Goal: Task Accomplishment & Management: Manage account settings

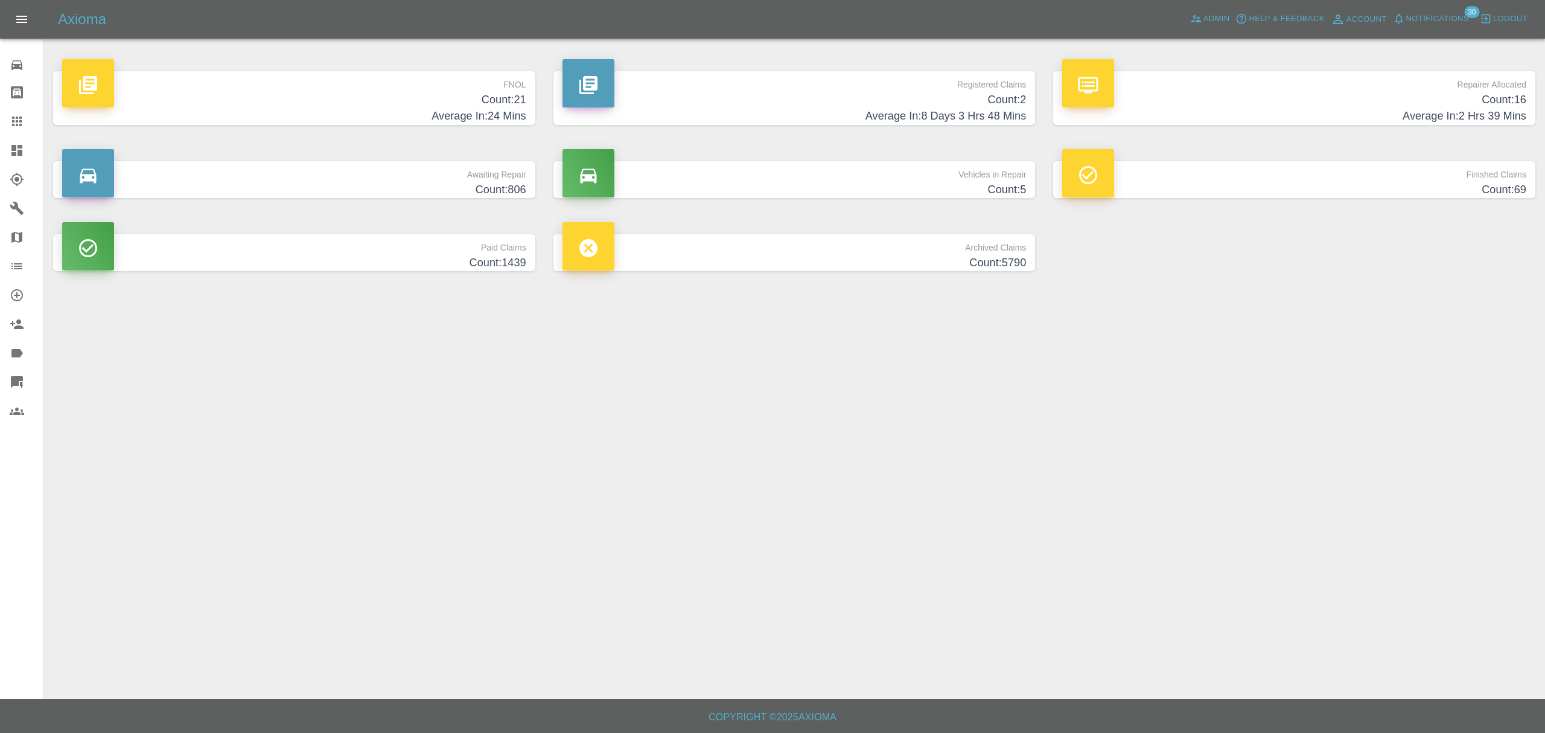
click at [1497, 17] on span "Logout" at bounding box center [1510, 19] width 34 height 14
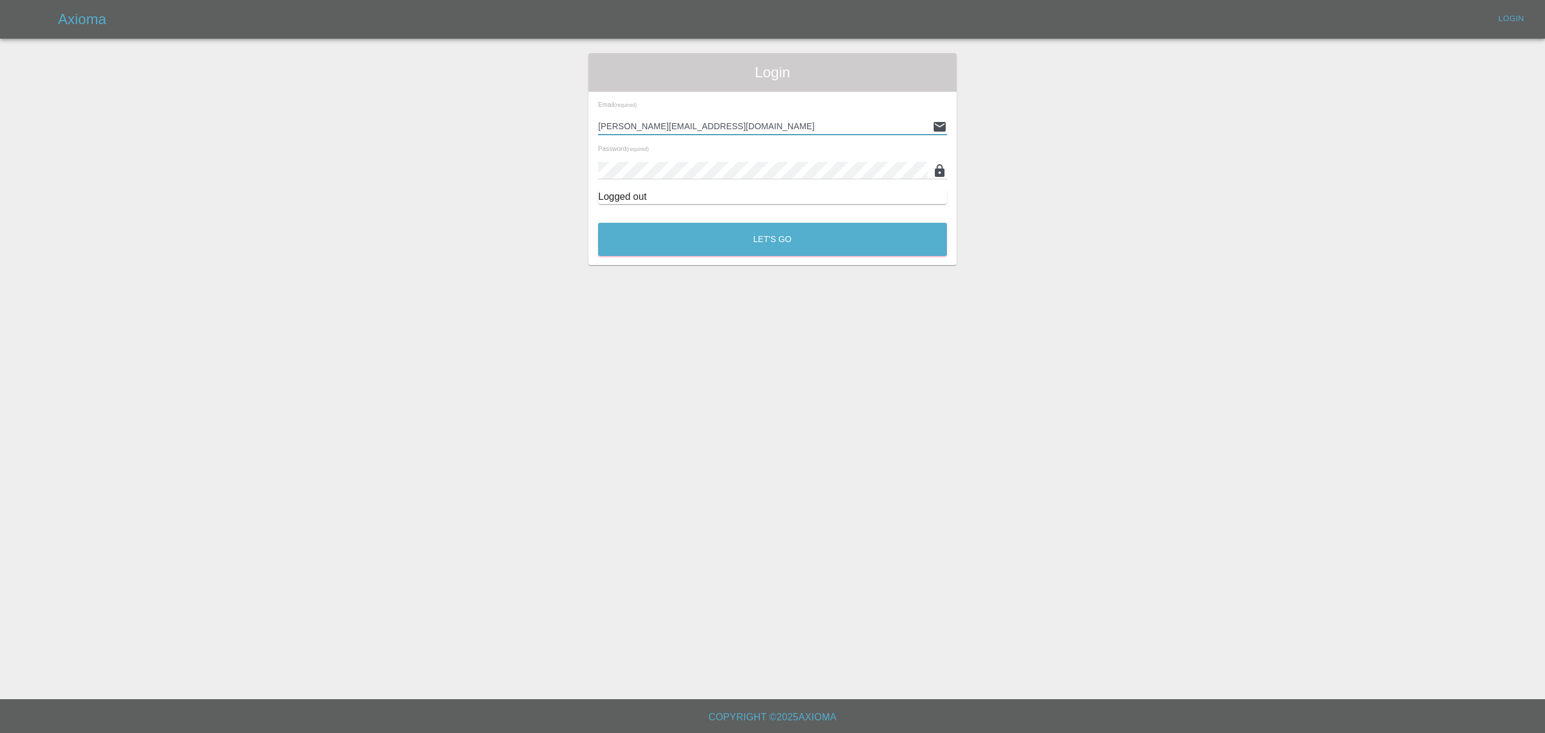
click at [751, 121] on input "[PERSON_NAME][EMAIL_ADDRESS][DOMAIN_NAME]" at bounding box center [763, 127] width 330 height 18
paste input "[EMAIL_ADDRESS][DOMAIN_NAME]"
type input "[EMAIL_ADDRESS][DOMAIN_NAME]"
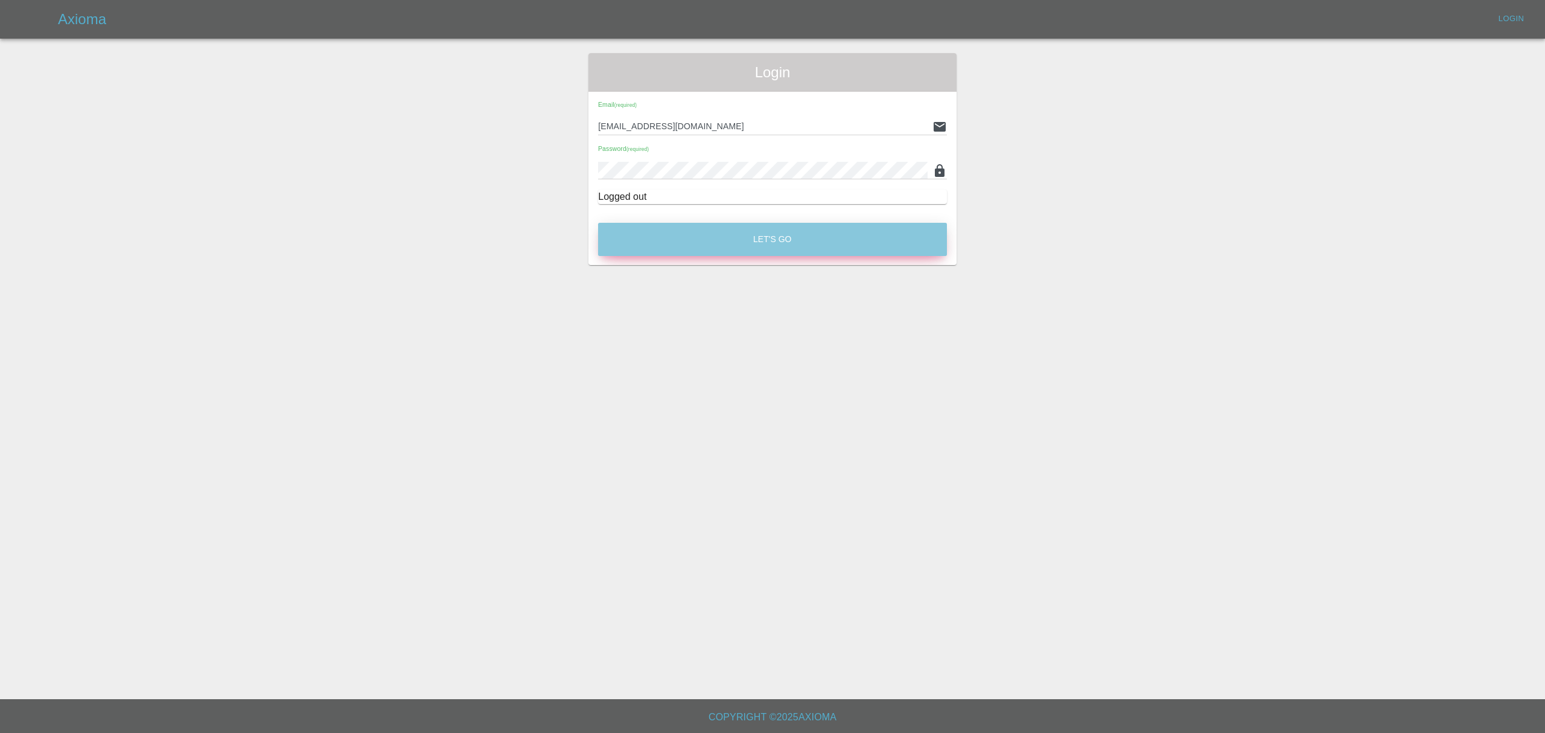
click at [680, 223] on button "Let's Go" at bounding box center [772, 239] width 349 height 33
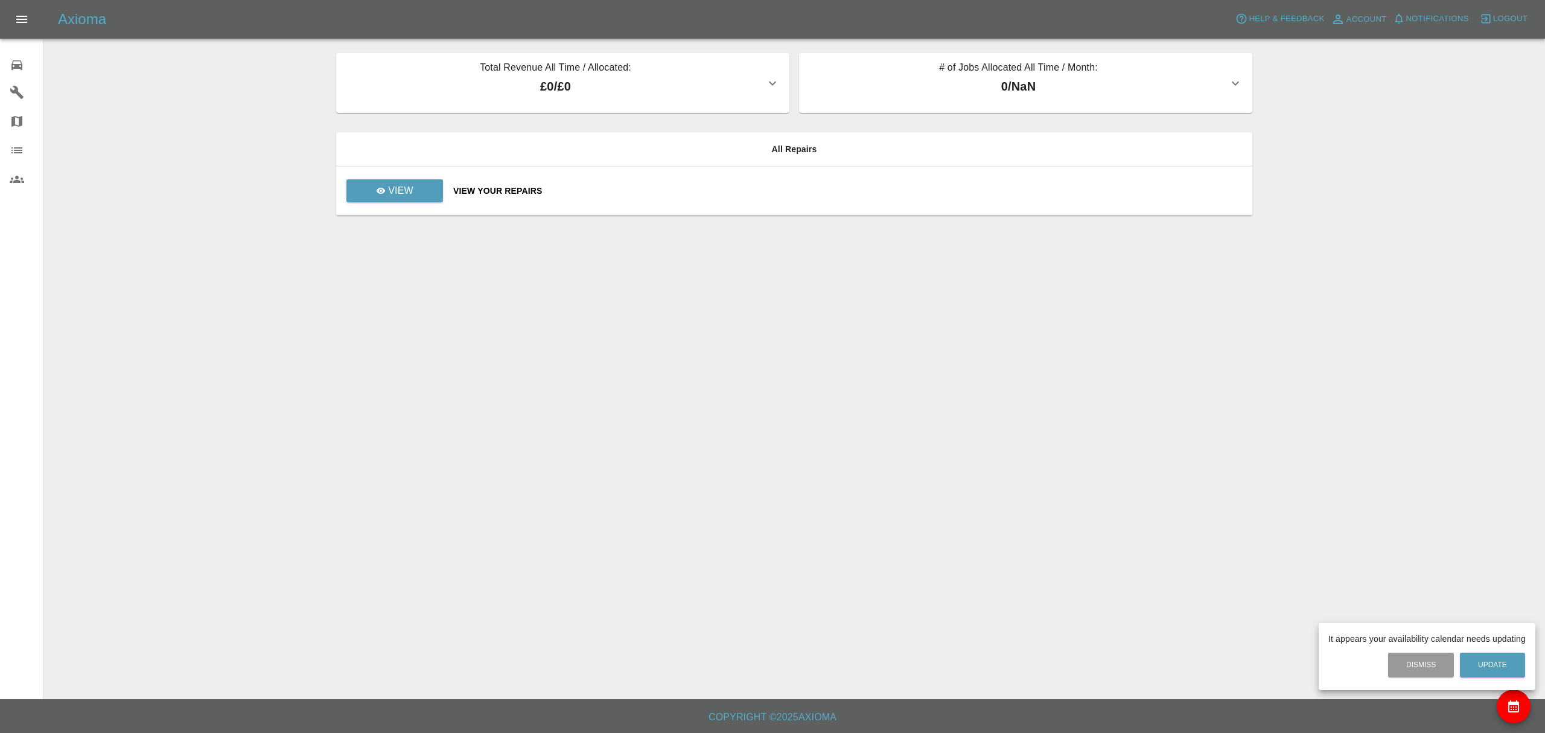
click at [1499, 18] on div at bounding box center [772, 366] width 1545 height 733
click at [1498, 18] on span "Logout" at bounding box center [1510, 19] width 34 height 14
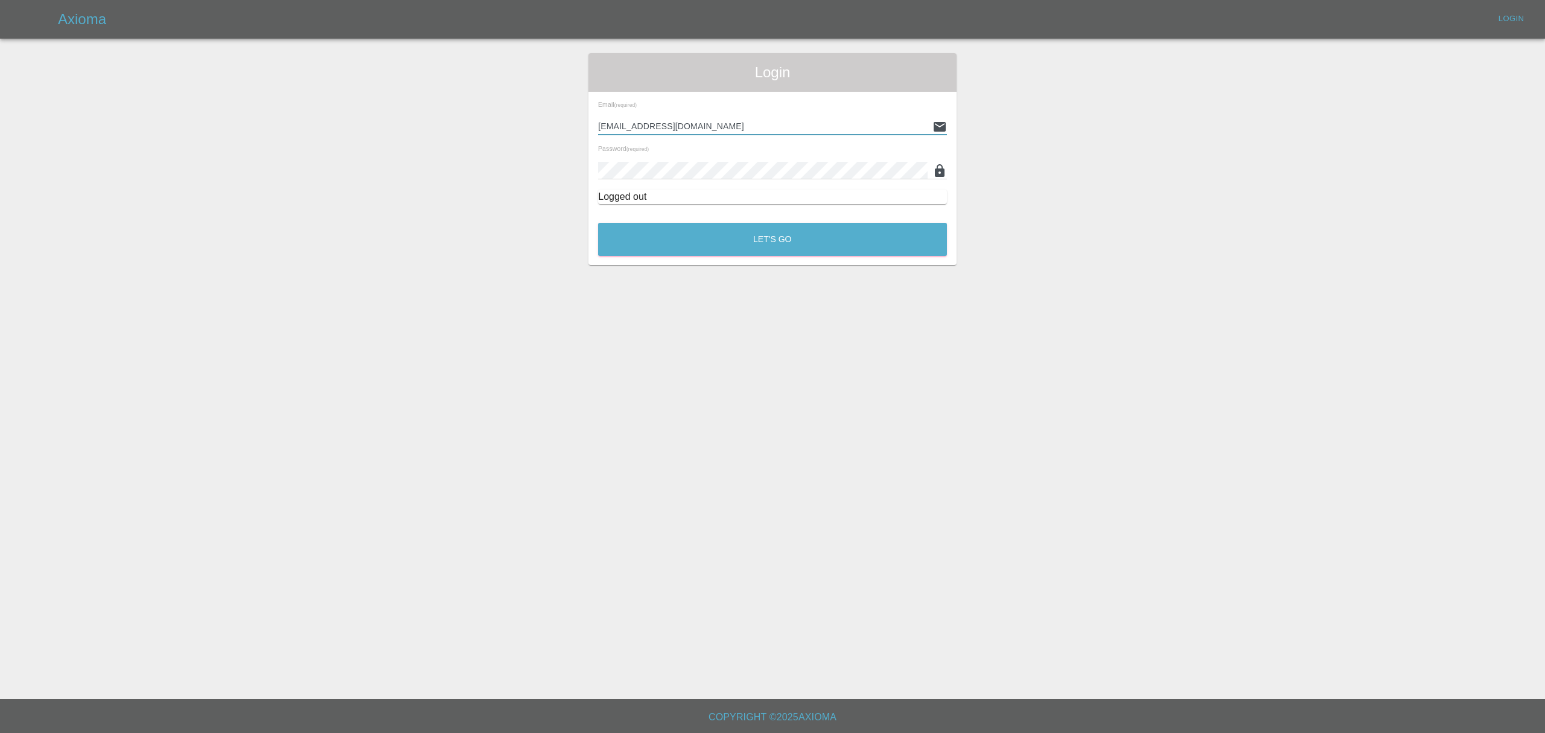
click at [729, 124] on input "[EMAIL_ADDRESS][DOMAIN_NAME]" at bounding box center [763, 127] width 330 height 18
paste input "[EMAIL_ADDRESS]"
type input "[EMAIL_ADDRESS][DOMAIN_NAME]"
click at [691, 237] on button "Let's Go" at bounding box center [772, 239] width 349 height 33
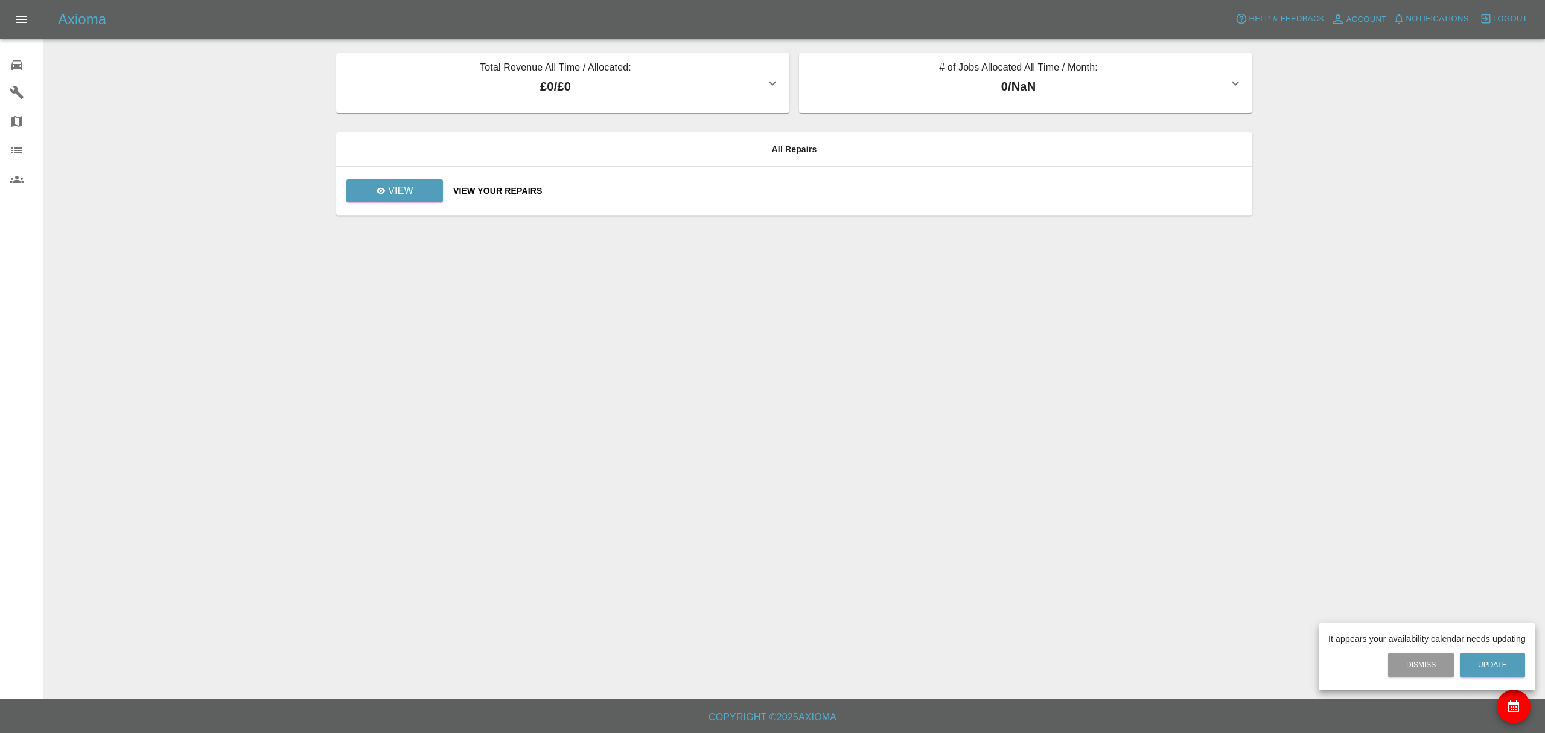
click at [1502, 13] on div at bounding box center [772, 366] width 1545 height 733
